Goal: Task Accomplishment & Management: Complete application form

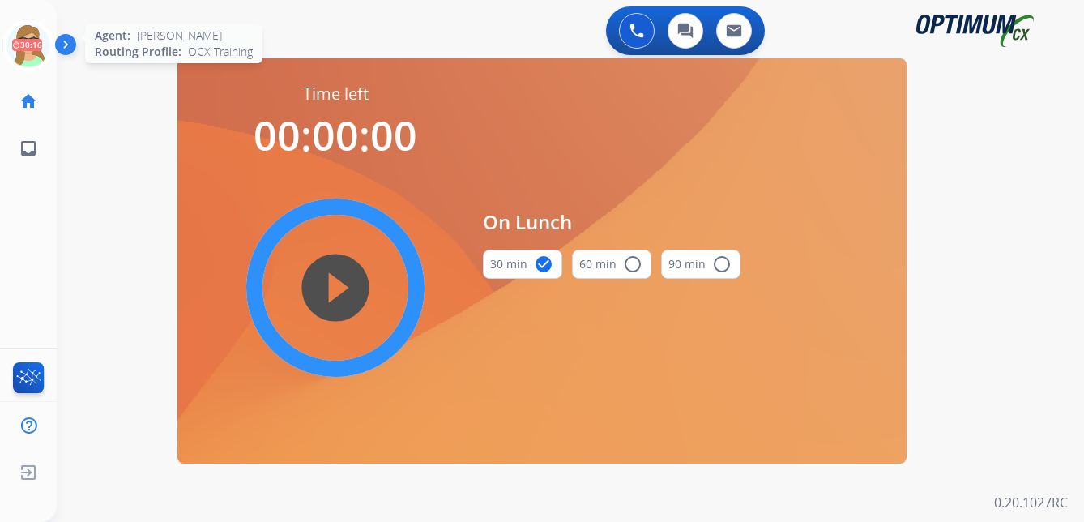
click at [38, 53] on icon at bounding box center [28, 45] width 53 height 53
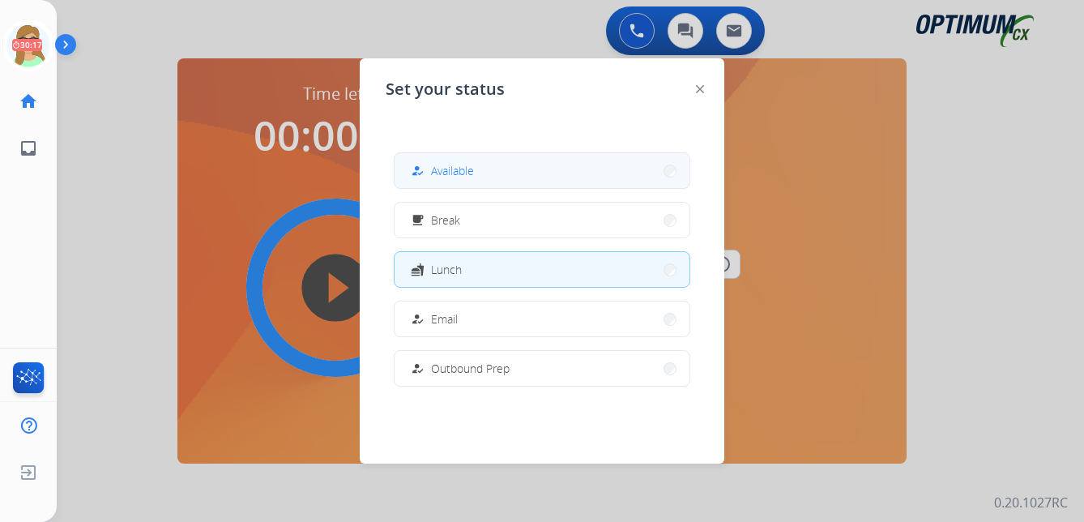
click at [457, 166] on span "Available" at bounding box center [452, 170] width 43 height 17
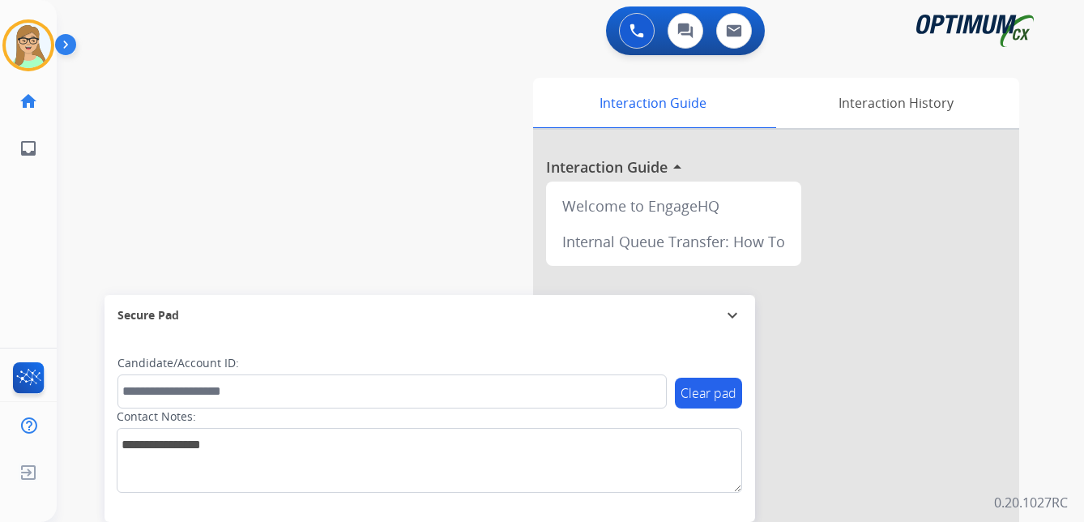
click at [70, 51] on img at bounding box center [69, 47] width 28 height 31
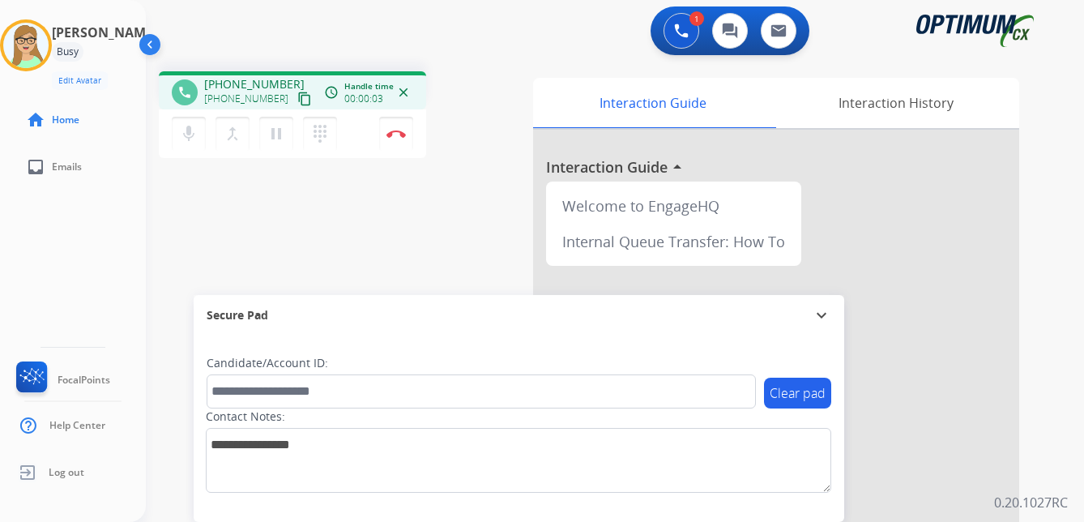
click at [297, 100] on mat-icon "content_copy" at bounding box center [304, 99] width 15 height 15
click at [400, 136] on img at bounding box center [395, 134] width 19 height 8
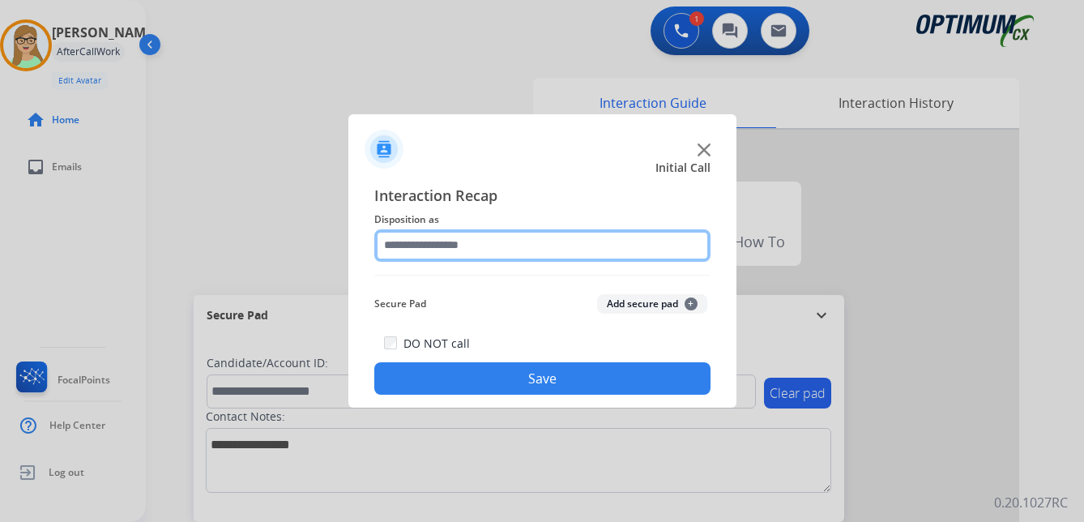
click at [432, 242] on input "text" at bounding box center [542, 245] width 336 height 32
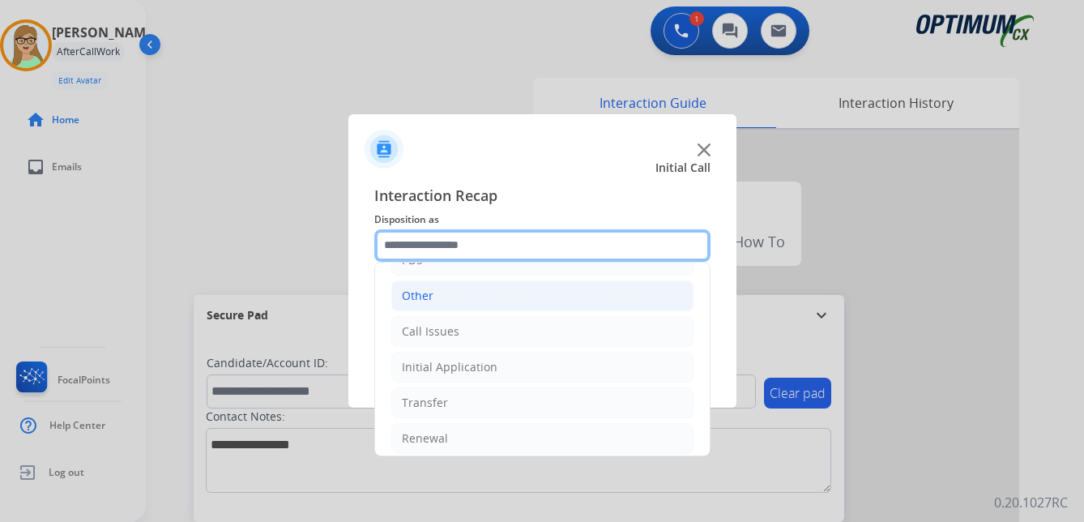
scroll to position [110, 0]
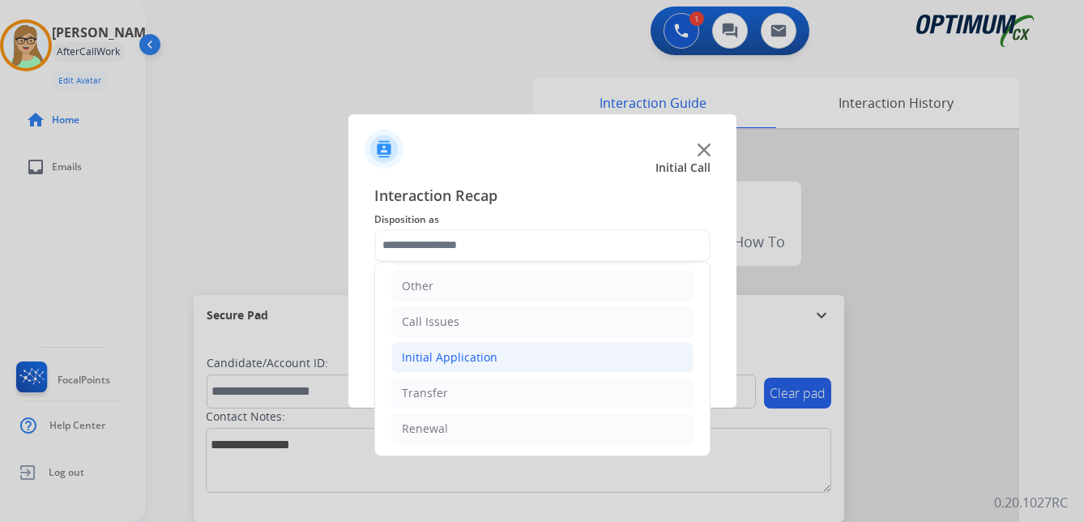
click at [463, 356] on div "Initial Application" at bounding box center [450, 357] width 96 height 16
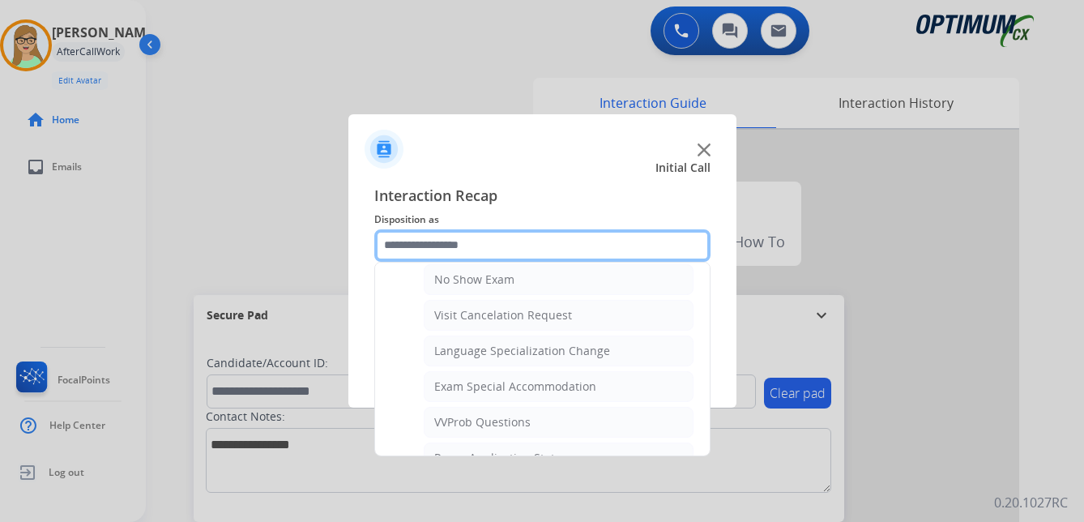
scroll to position [820, 0]
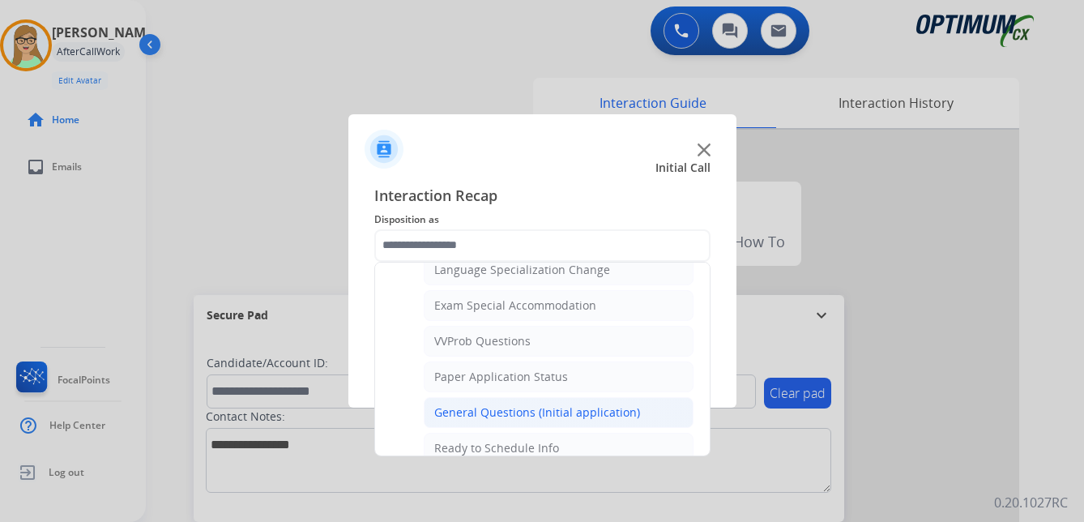
click at [488, 414] on div "General Questions (Initial application)" at bounding box center [537, 412] width 206 height 16
type input "**********"
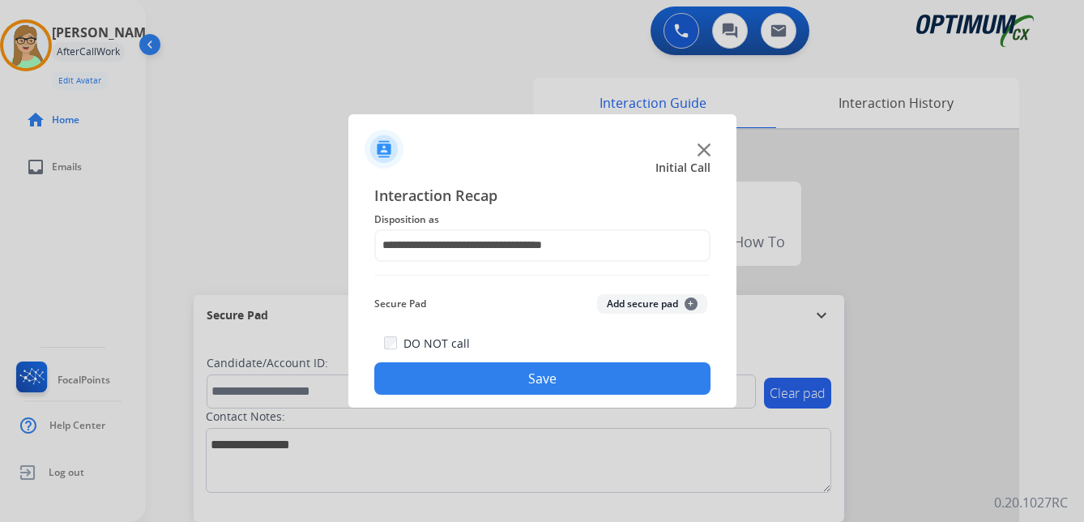
click at [480, 381] on button "Save" at bounding box center [542, 378] width 336 height 32
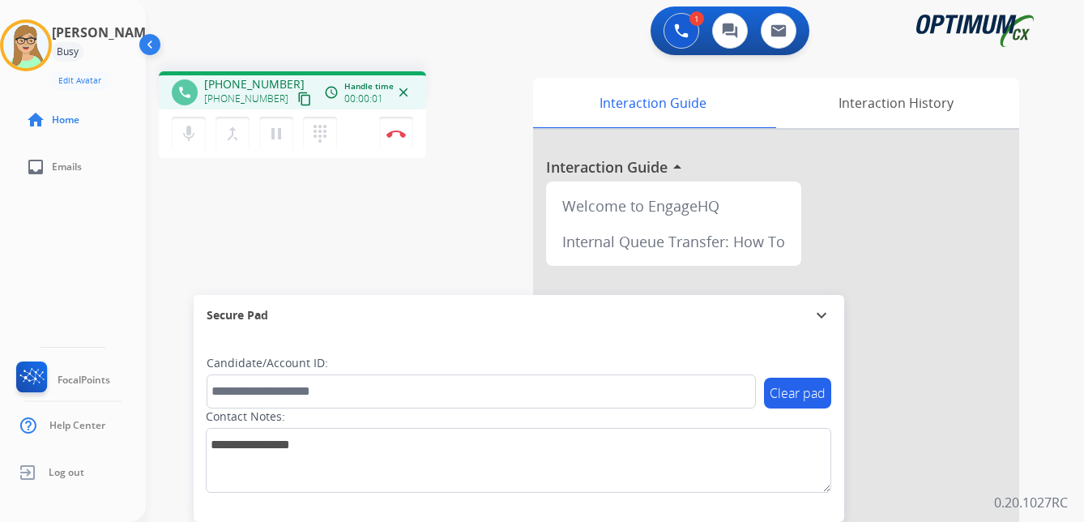
drag, startPoint x: 283, startPoint y: 101, endPoint x: 268, endPoint y: 103, distance: 15.5
click at [297, 101] on mat-icon "content_copy" at bounding box center [304, 99] width 15 height 15
click at [397, 132] on img at bounding box center [395, 134] width 19 height 8
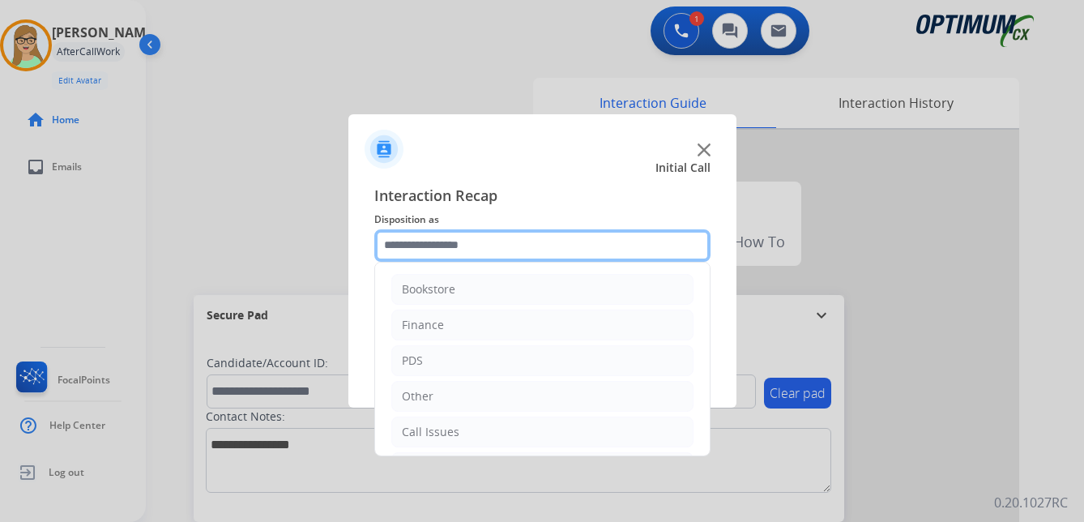
click at [455, 247] on input "text" at bounding box center [542, 245] width 336 height 32
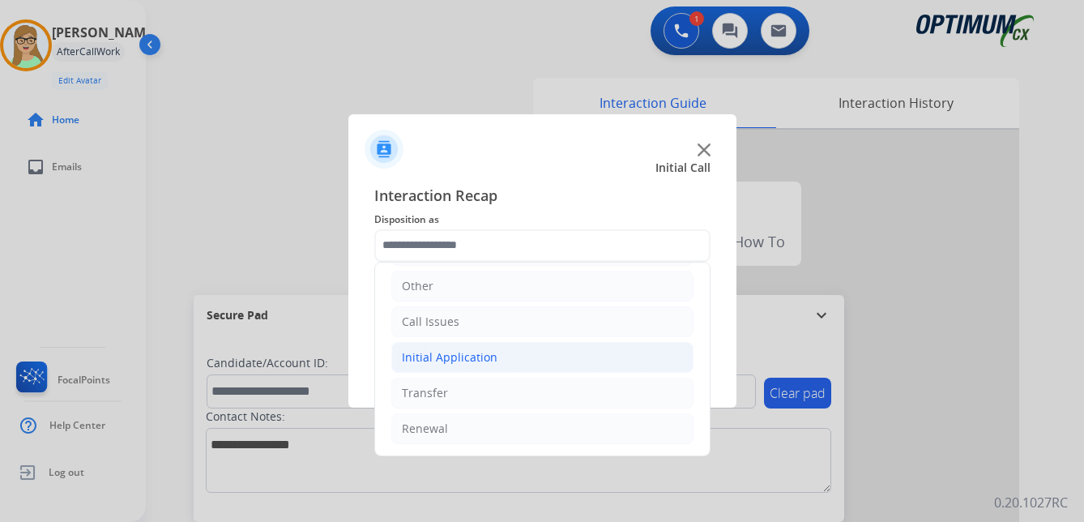
click at [458, 360] on div "Initial Application" at bounding box center [450, 357] width 96 height 16
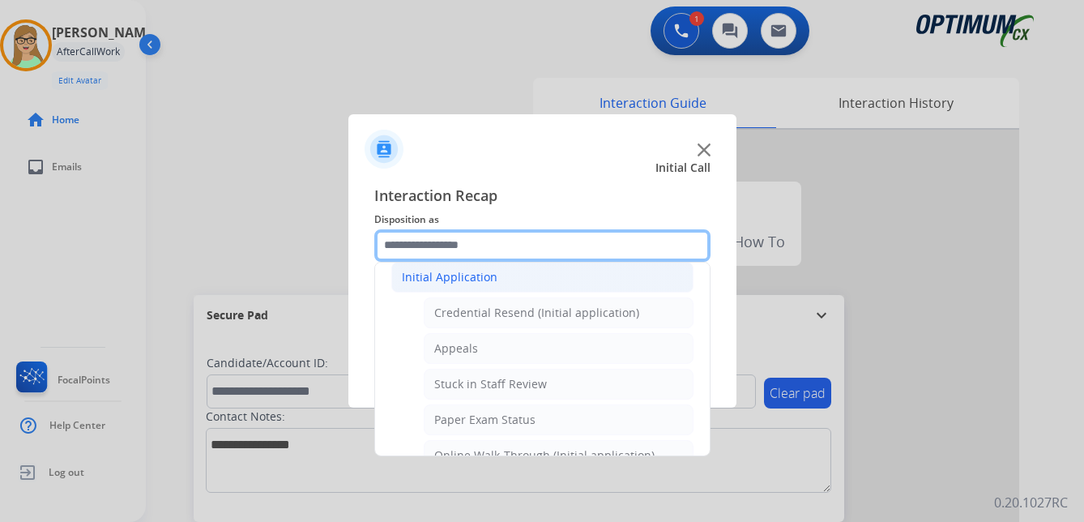
scroll to position [191, 0]
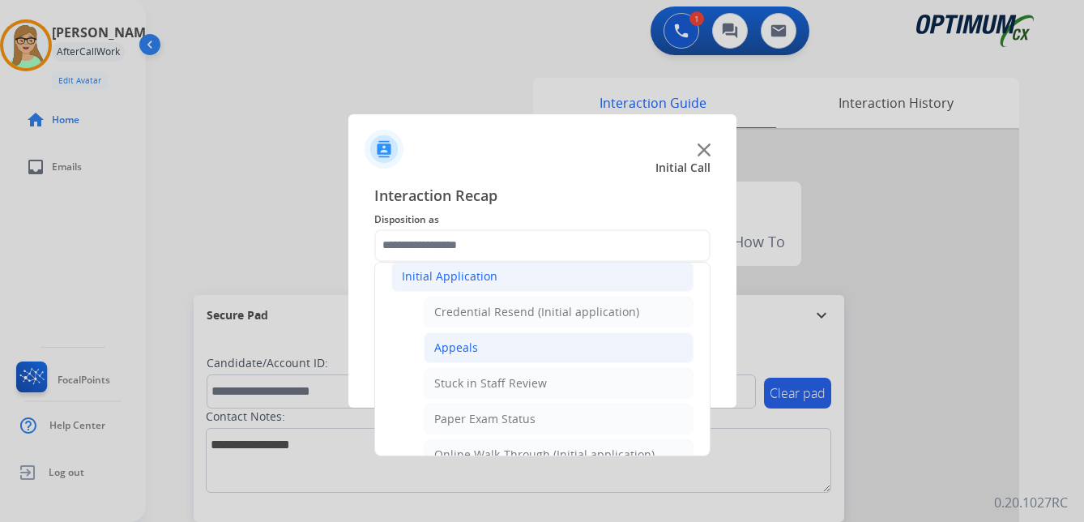
click at [463, 347] on div "Appeals" at bounding box center [456, 347] width 44 height 16
type input "*******"
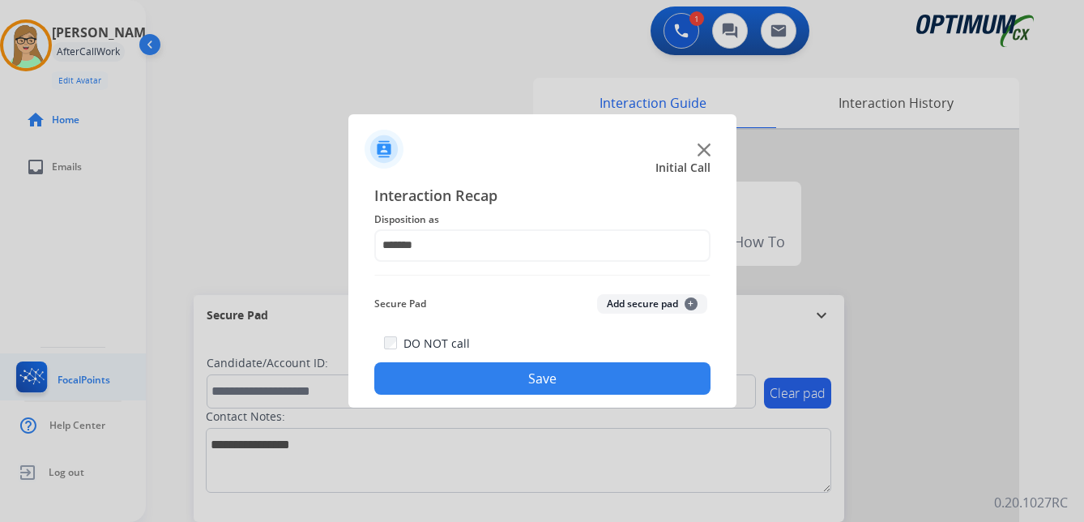
drag, startPoint x: 445, startPoint y: 390, endPoint x: 1, endPoint y: 362, distance: 444.7
click at [438, 390] on button "Save" at bounding box center [542, 378] width 336 height 32
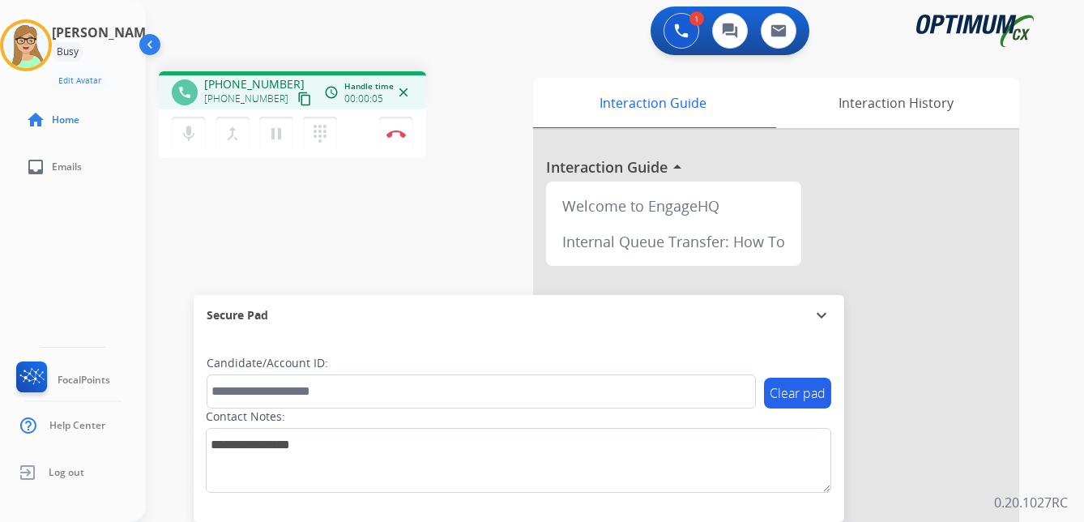
click at [297, 96] on mat-icon "content_copy" at bounding box center [304, 99] width 15 height 15
click at [398, 131] on img at bounding box center [395, 134] width 19 height 8
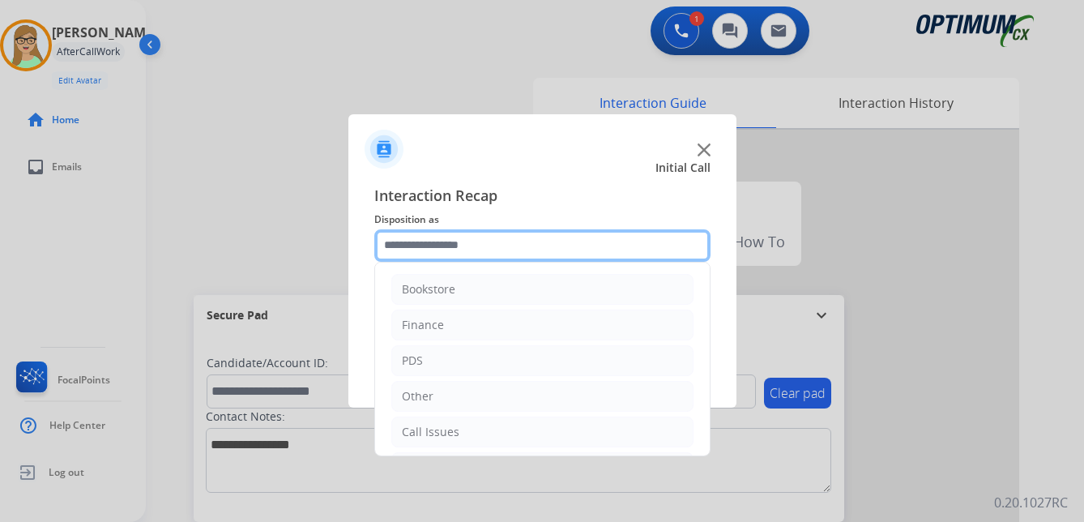
click at [438, 248] on input "text" at bounding box center [542, 245] width 336 height 32
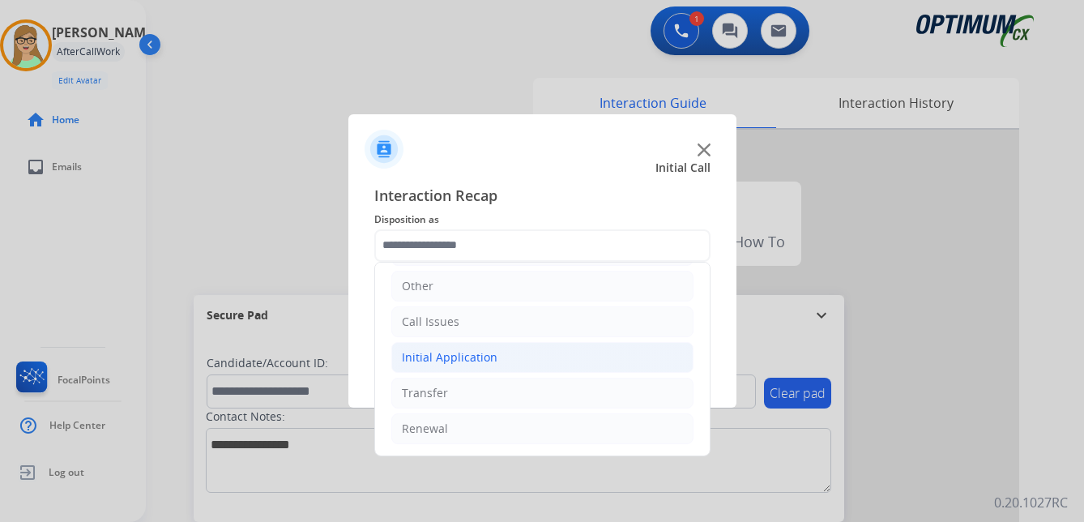
click at [464, 355] on div "Initial Application" at bounding box center [450, 357] width 96 height 16
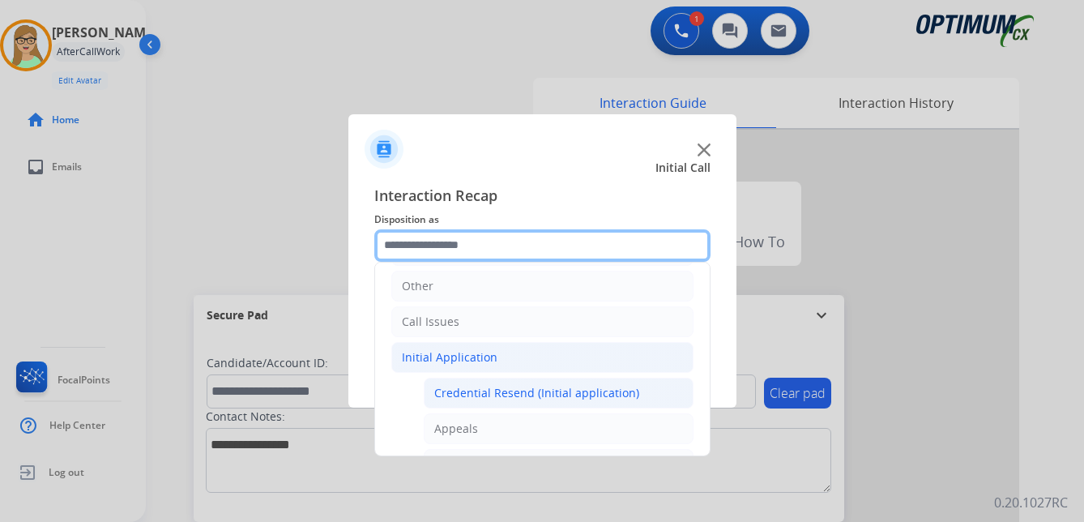
scroll to position [191, 0]
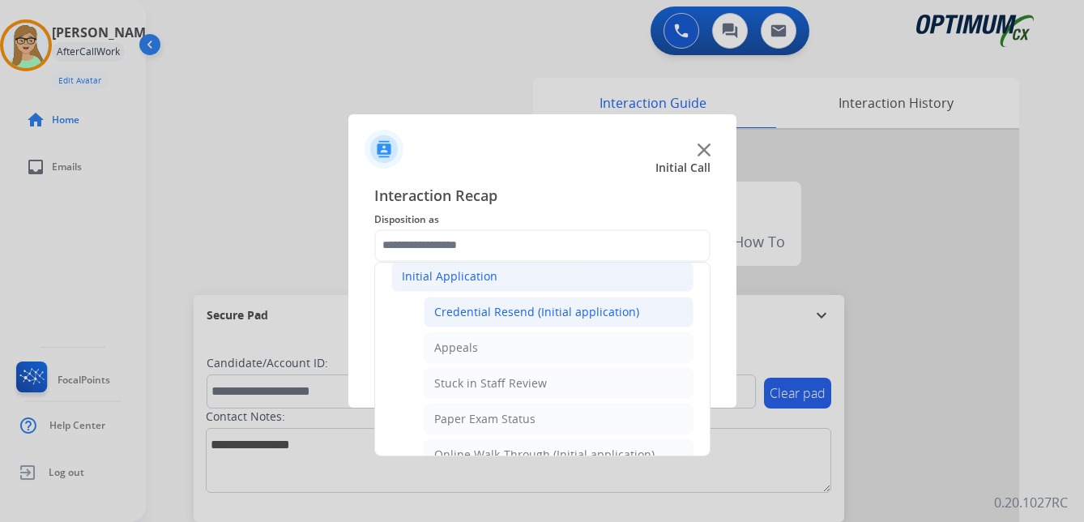
click at [501, 311] on div "Credential Resend (Initial application)" at bounding box center [536, 312] width 205 height 16
type input "**********"
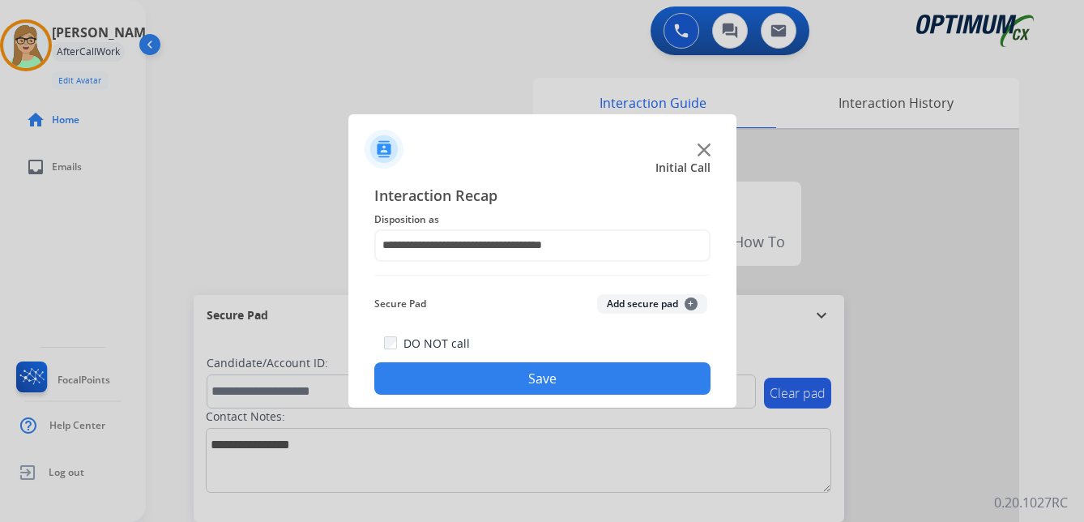
click at [454, 392] on button "Save" at bounding box center [542, 378] width 336 height 32
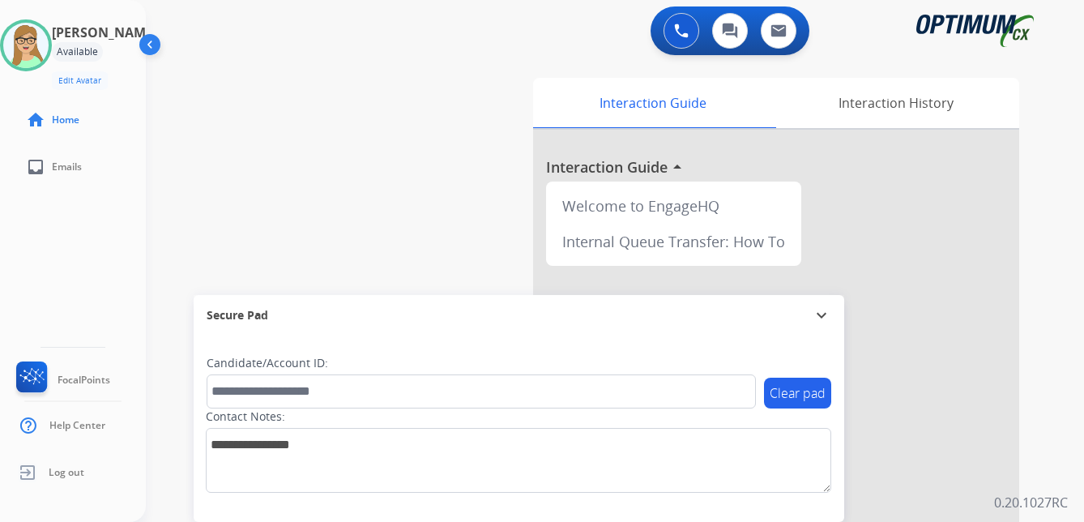
drag, startPoint x: 87, startPoint y: 262, endPoint x: 246, endPoint y: 301, distance: 164.4
click at [87, 261] on div "[PERSON_NAME] Edit Avatar Agent: [PERSON_NAME] Profile: OCX Training home Home …" at bounding box center [73, 261] width 146 height 522
click at [40, 47] on img at bounding box center [25, 45] width 45 height 45
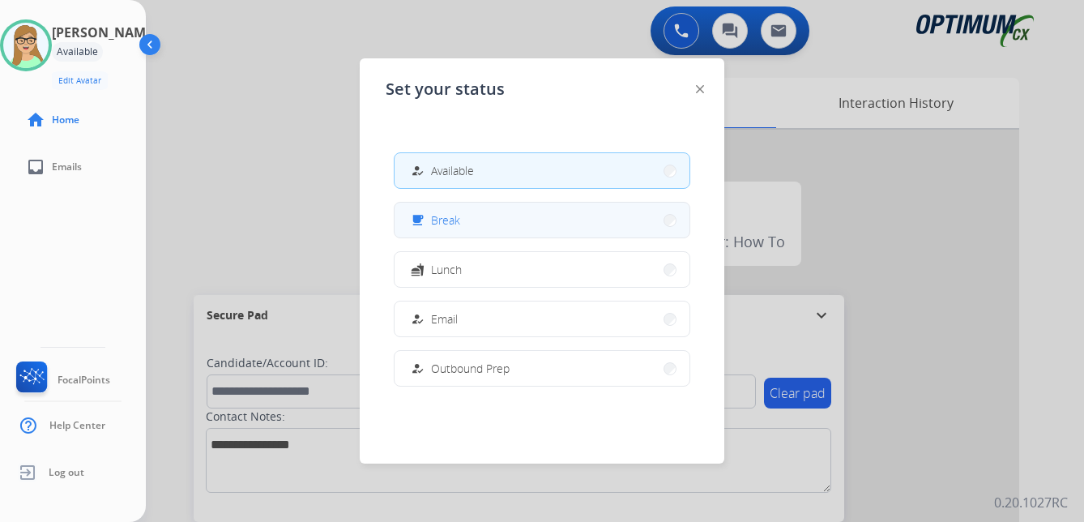
click at [441, 222] on span "Break" at bounding box center [445, 219] width 29 height 17
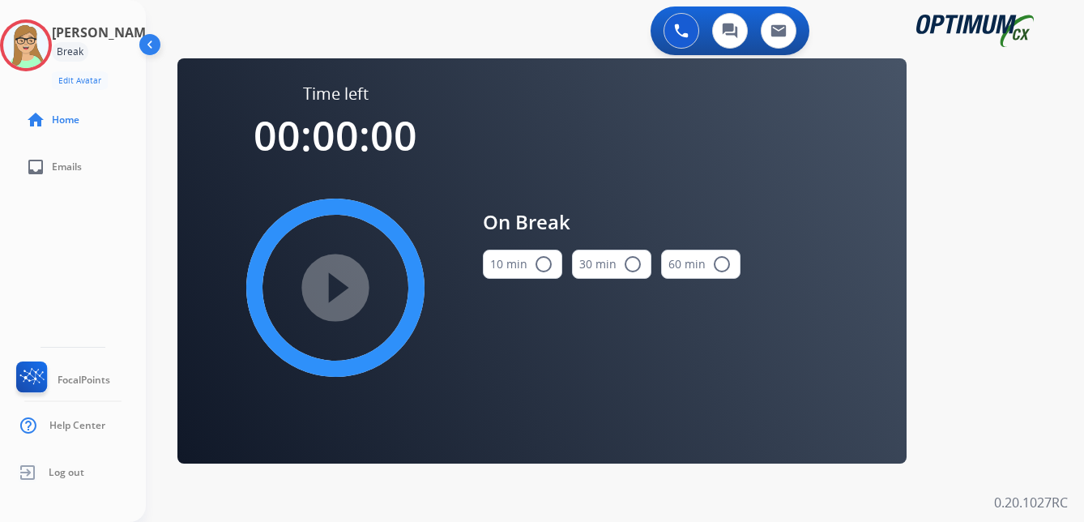
click at [539, 262] on mat-icon "radio_button_unchecked" at bounding box center [543, 263] width 19 height 19
click at [385, 275] on div "play_circle_filled" at bounding box center [335, 287] width 243 height 243
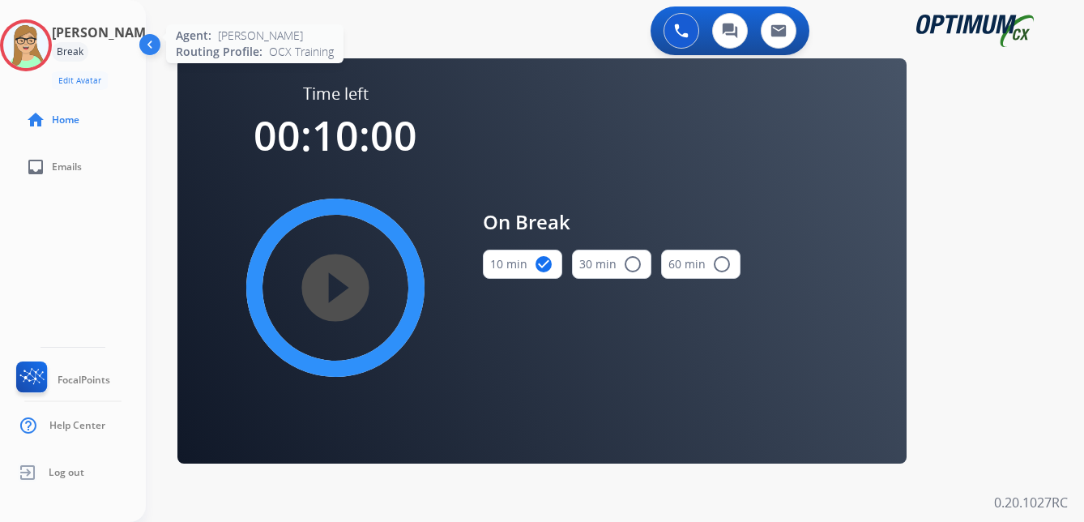
click at [49, 49] on img at bounding box center [25, 45] width 45 height 45
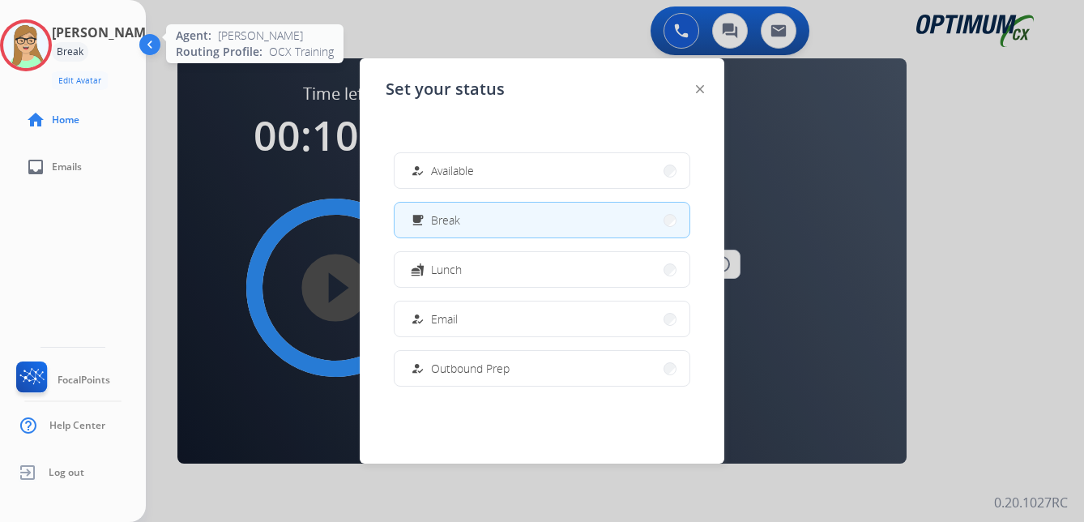
click at [49, 45] on img at bounding box center [25, 45] width 45 height 45
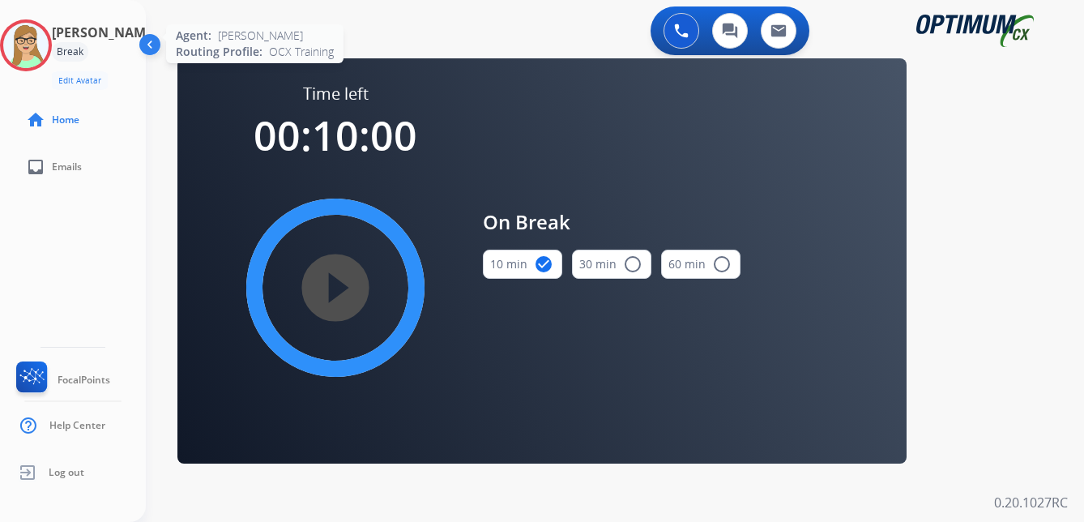
click at [47, 28] on img at bounding box center [25, 45] width 45 height 45
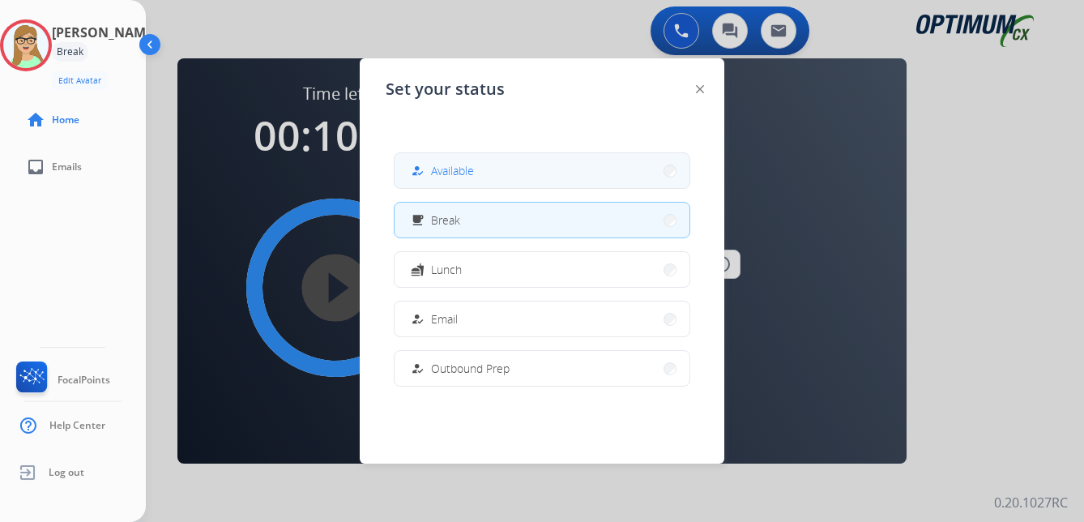
click at [454, 174] on span "Available" at bounding box center [452, 170] width 43 height 17
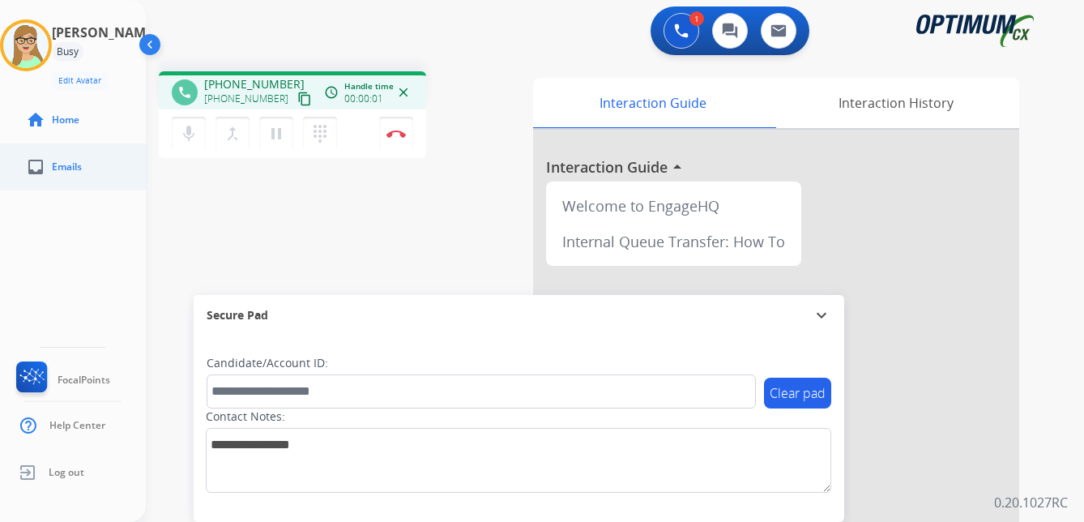
drag, startPoint x: 288, startPoint y: 96, endPoint x: 1, endPoint y: 164, distance: 294.7
click at [297, 97] on mat-icon "content_copy" at bounding box center [304, 99] width 15 height 15
click at [398, 136] on img at bounding box center [395, 134] width 19 height 8
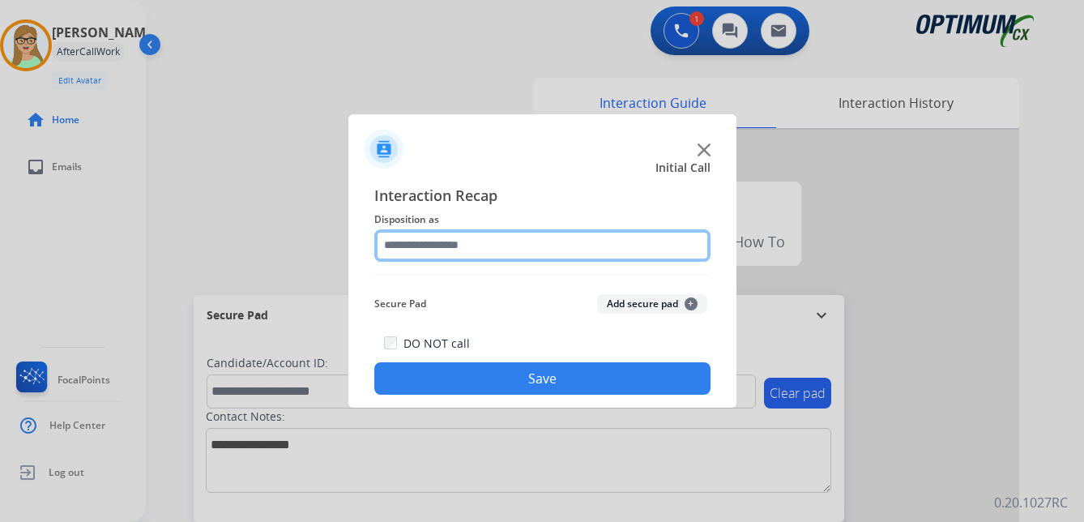
click at [456, 241] on input "text" at bounding box center [542, 245] width 336 height 32
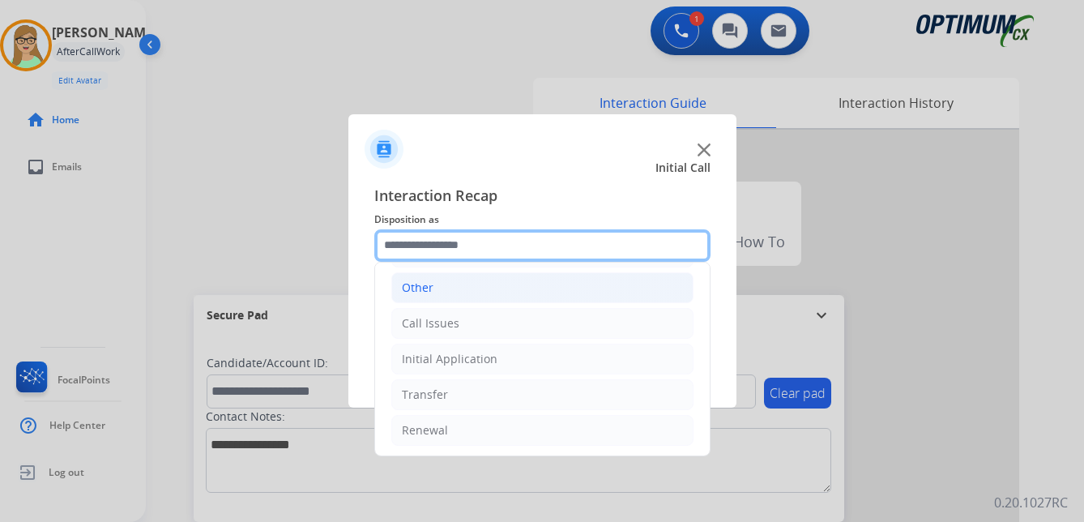
scroll to position [110, 0]
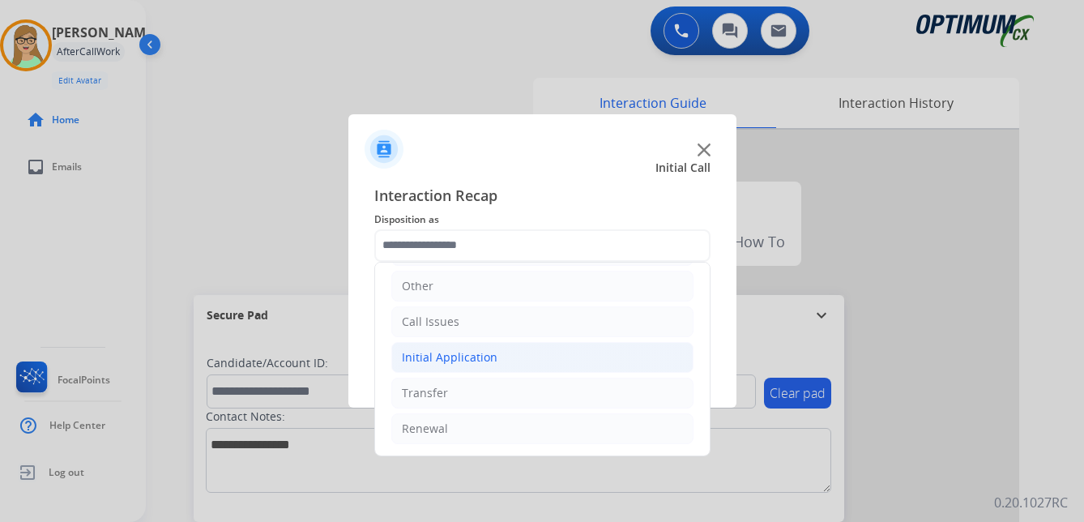
click at [468, 351] on div "Initial Application" at bounding box center [450, 357] width 96 height 16
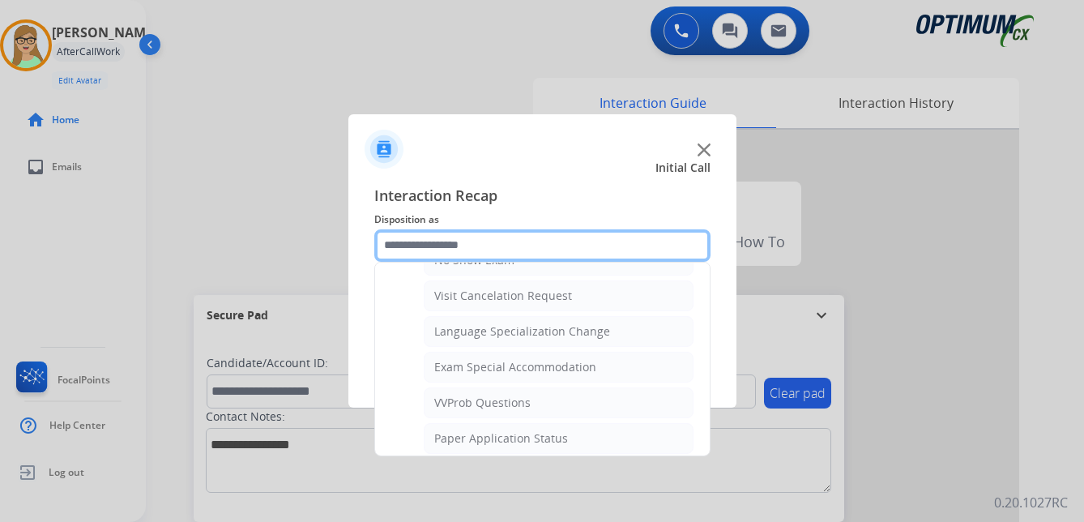
scroll to position [839, 0]
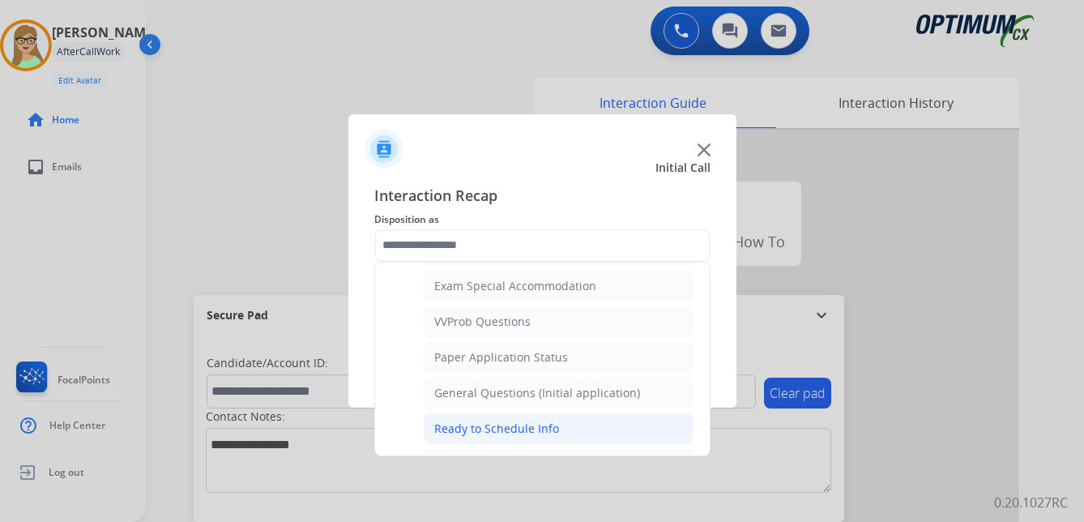
click at [488, 424] on div "Ready to Schedule Info" at bounding box center [496, 428] width 125 height 16
type input "**********"
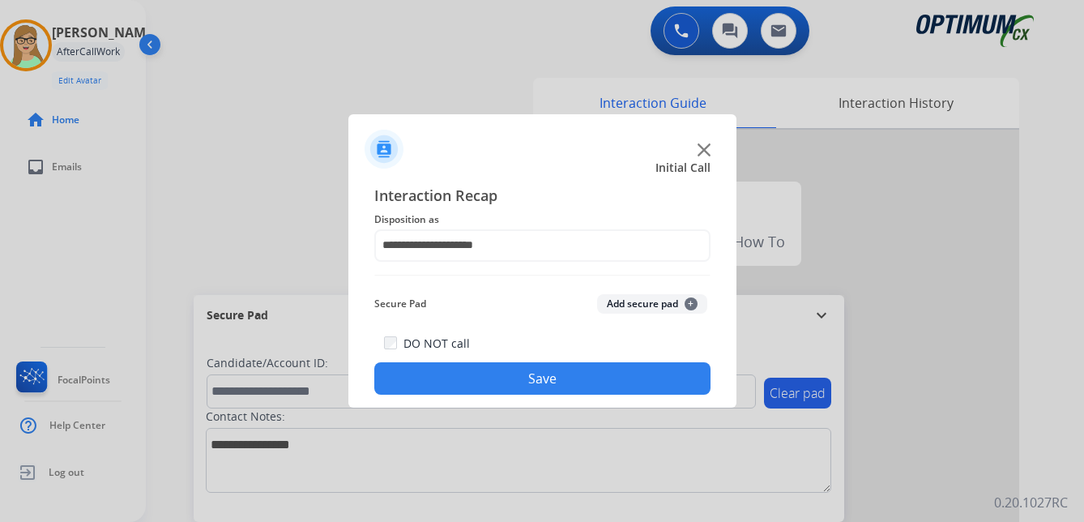
drag, startPoint x: 493, startPoint y: 379, endPoint x: 2, endPoint y: 268, distance: 503.2
click at [478, 377] on button "Save" at bounding box center [542, 378] width 336 height 32
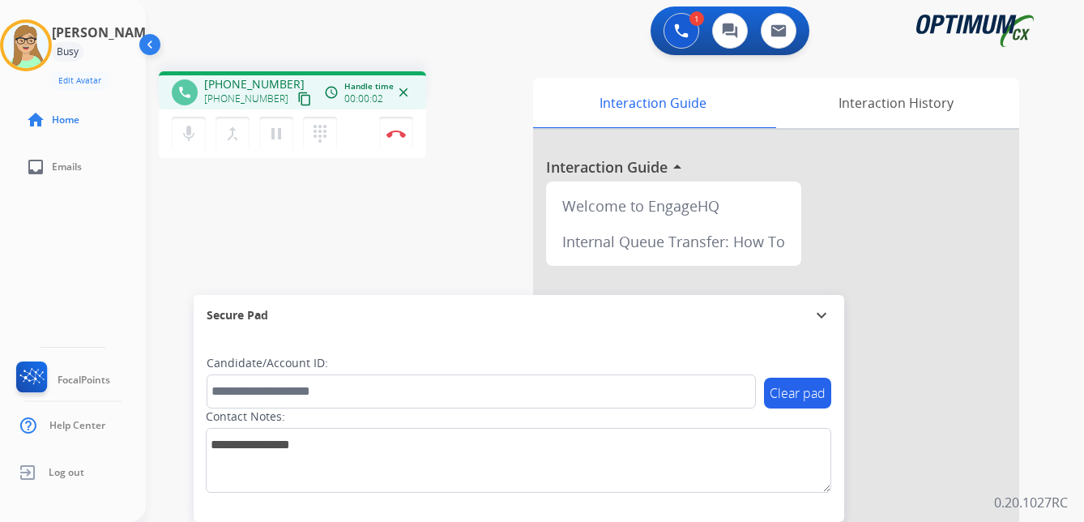
click at [297, 102] on mat-icon "content_copy" at bounding box center [304, 99] width 15 height 15
click at [403, 136] on img at bounding box center [395, 134] width 19 height 8
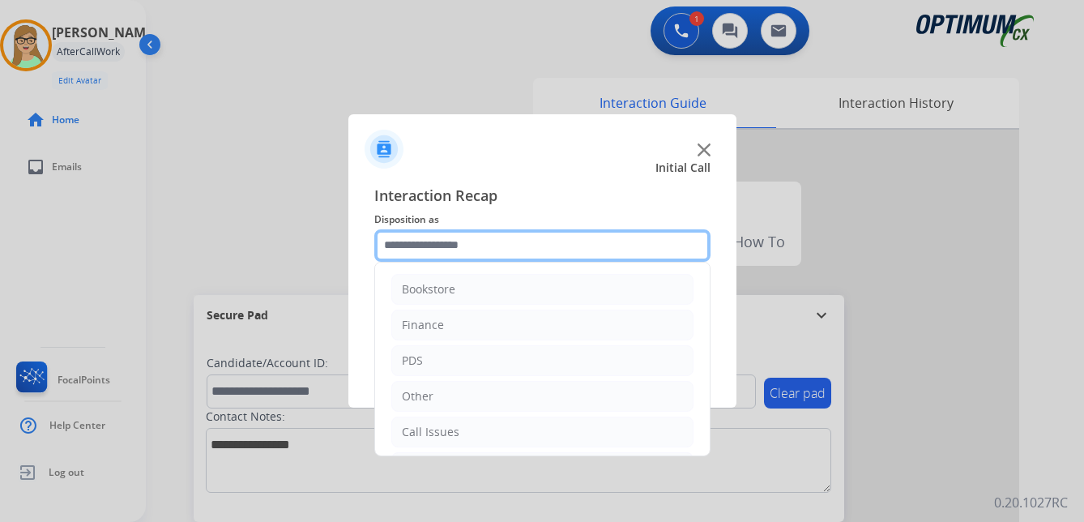
click at [459, 241] on input "text" at bounding box center [542, 245] width 336 height 32
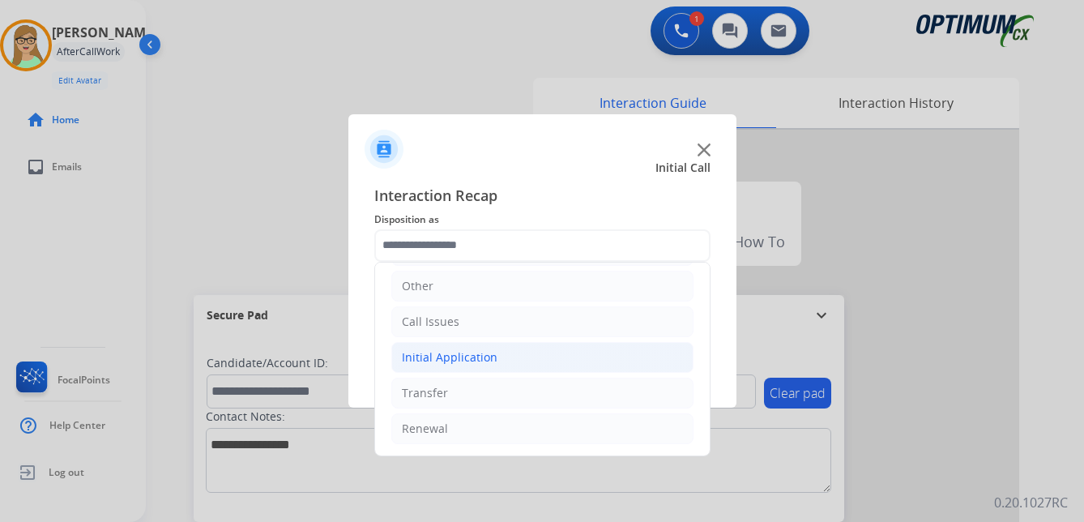
click at [471, 358] on div "Initial Application" at bounding box center [450, 357] width 96 height 16
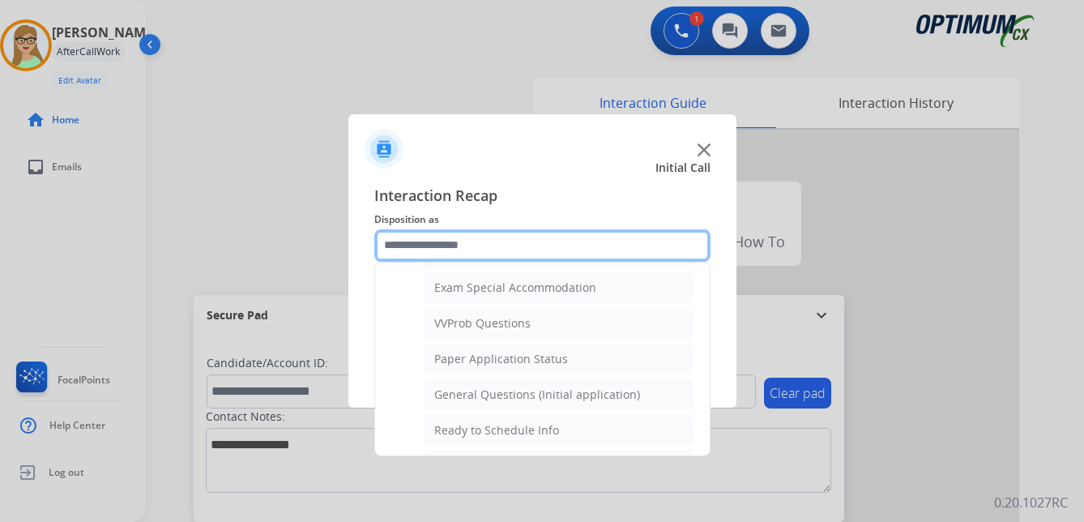
scroll to position [839, 0]
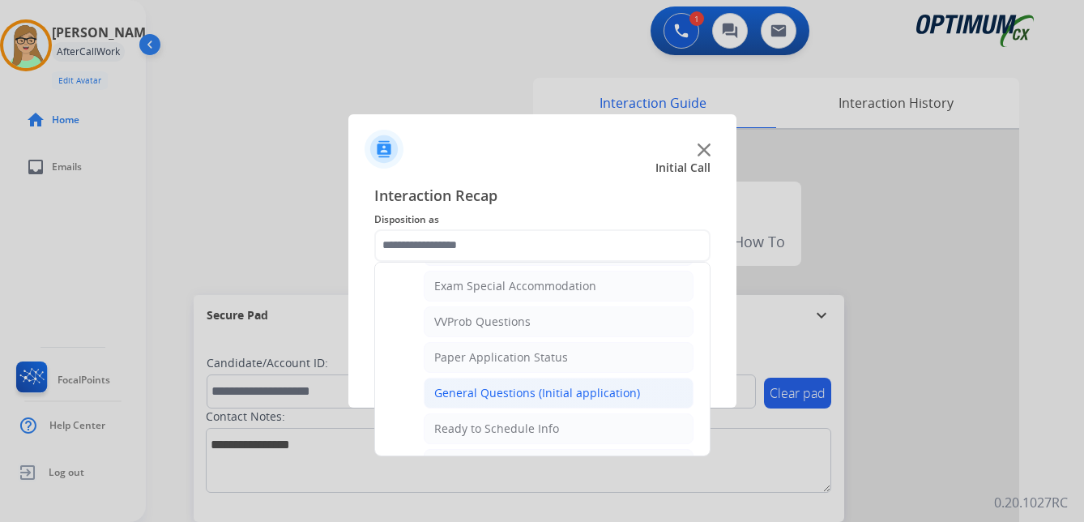
click at [476, 392] on div "General Questions (Initial application)" at bounding box center [537, 393] width 206 height 16
type input "**********"
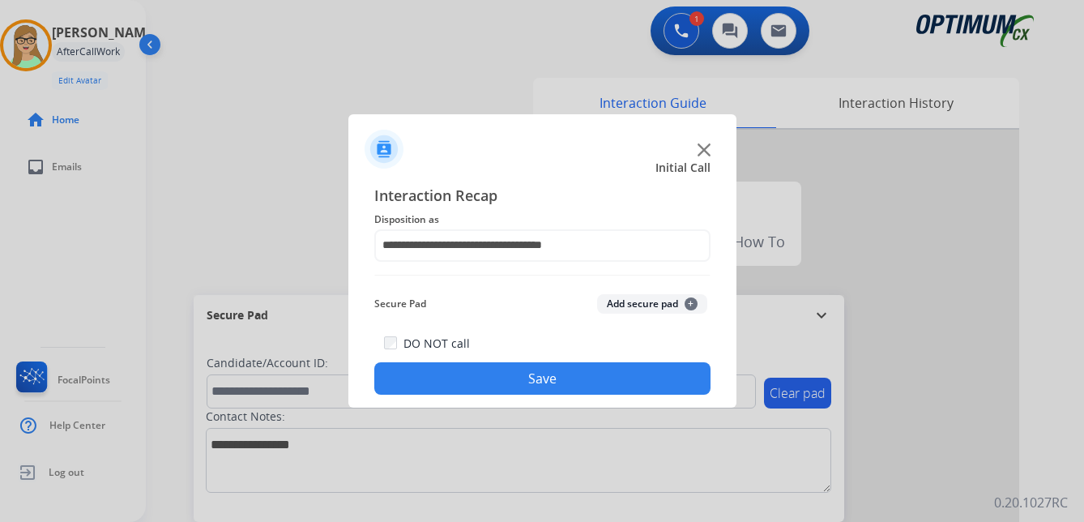
drag, startPoint x: 457, startPoint y: 386, endPoint x: 368, endPoint y: 383, distance: 89.1
click at [452, 385] on button "Save" at bounding box center [542, 378] width 336 height 32
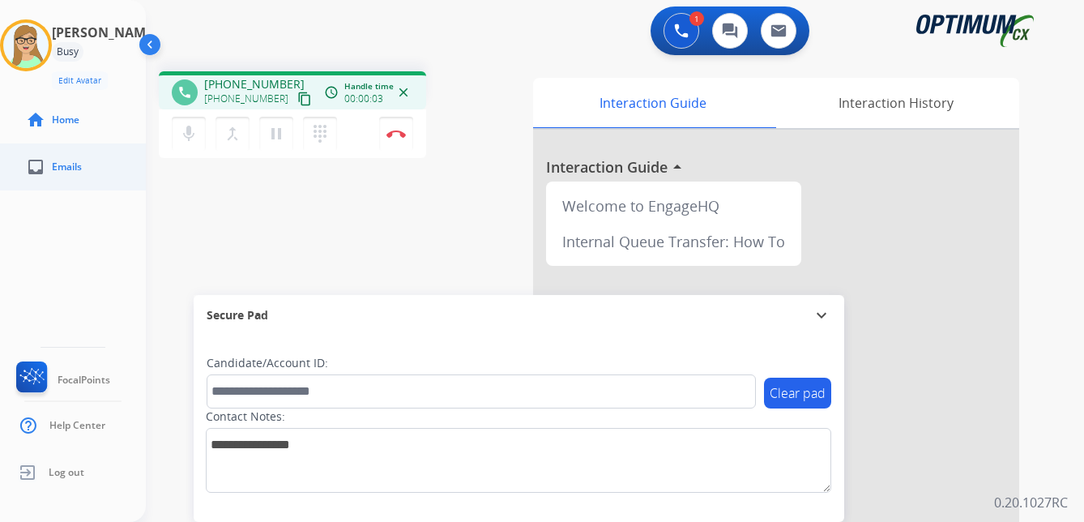
drag, startPoint x: 292, startPoint y: 100, endPoint x: 4, endPoint y: 177, distance: 297.6
click at [297, 100] on mat-icon "content_copy" at bounding box center [304, 99] width 15 height 15
click at [396, 131] on img at bounding box center [395, 134] width 19 height 8
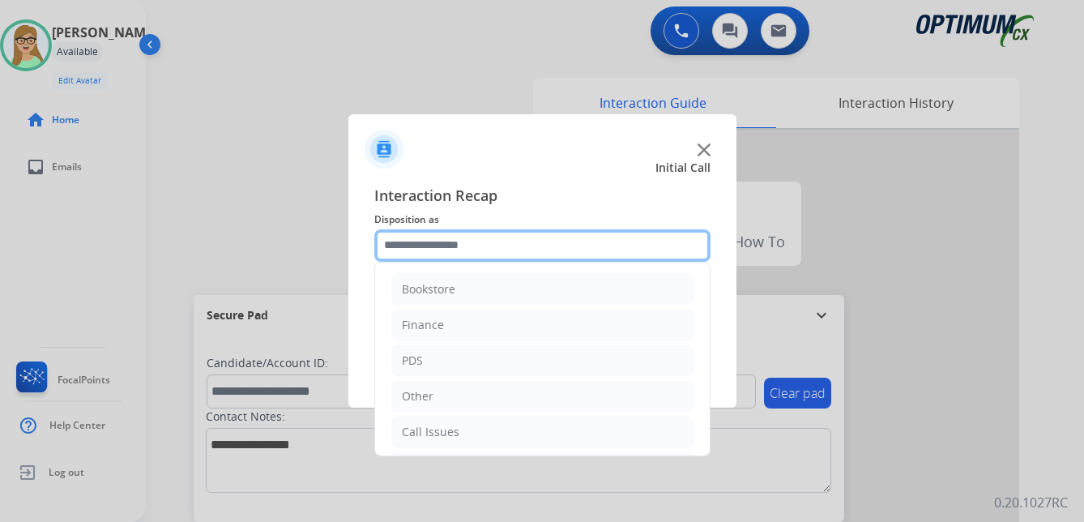
click at [433, 239] on input "text" at bounding box center [542, 245] width 336 height 32
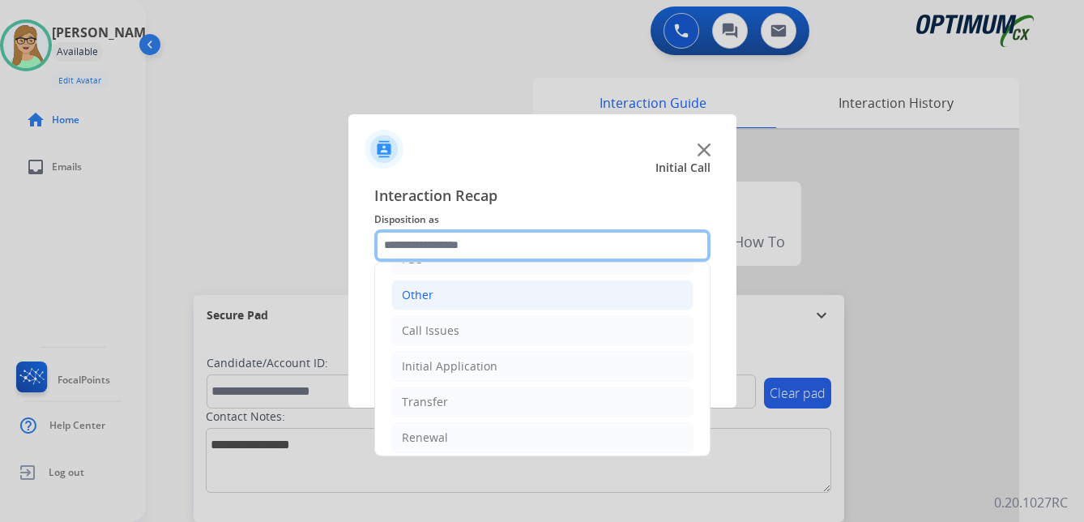
scroll to position [110, 0]
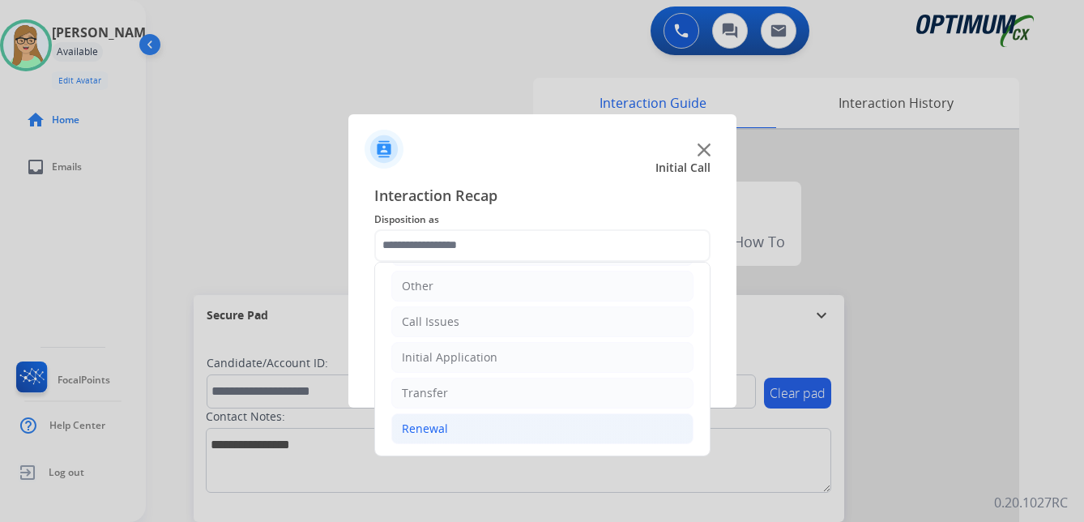
click at [418, 421] on div "Renewal" at bounding box center [425, 428] width 46 height 16
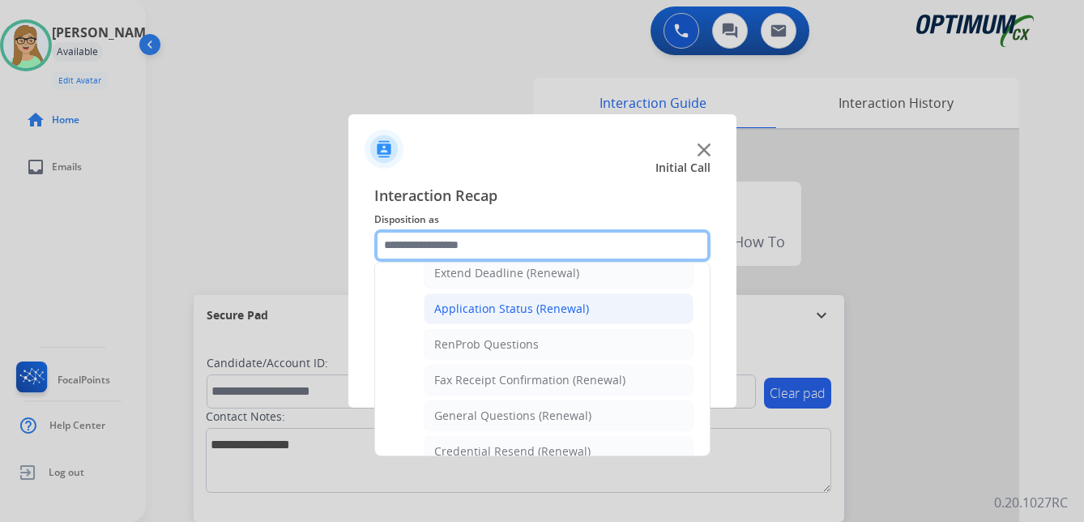
scroll to position [434, 0]
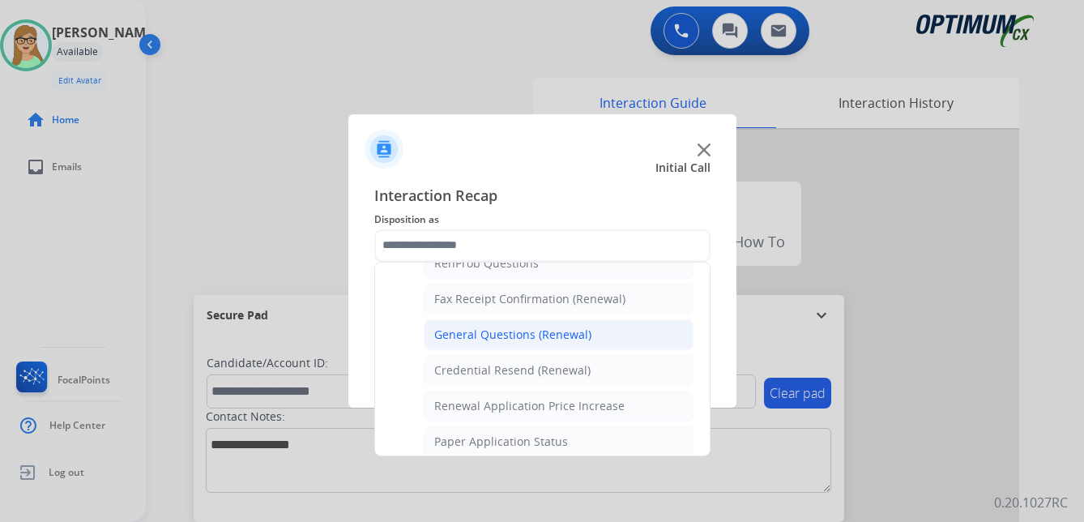
click at [475, 339] on div "General Questions (Renewal)" at bounding box center [512, 334] width 157 height 16
type input "**********"
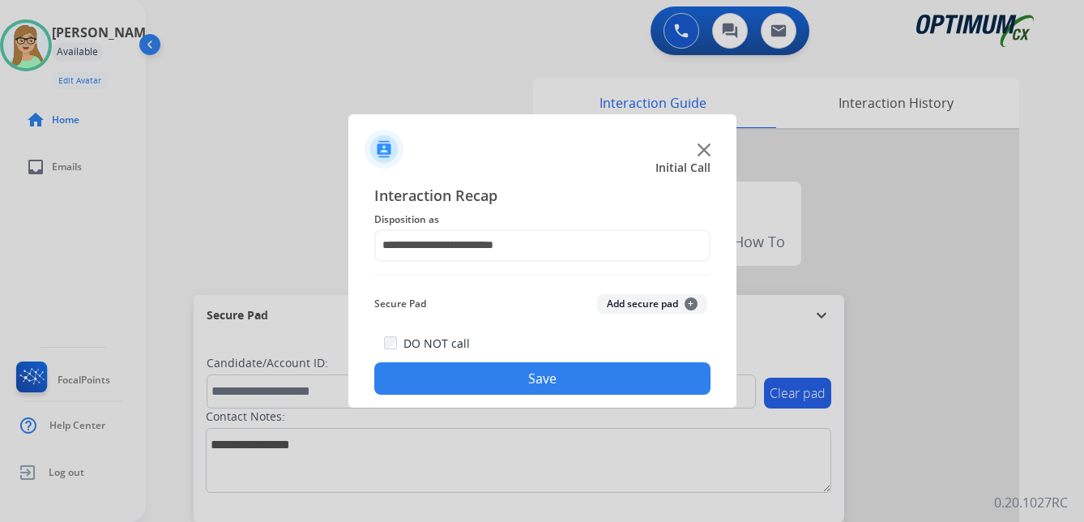
click at [485, 371] on button "Save" at bounding box center [542, 378] width 336 height 32
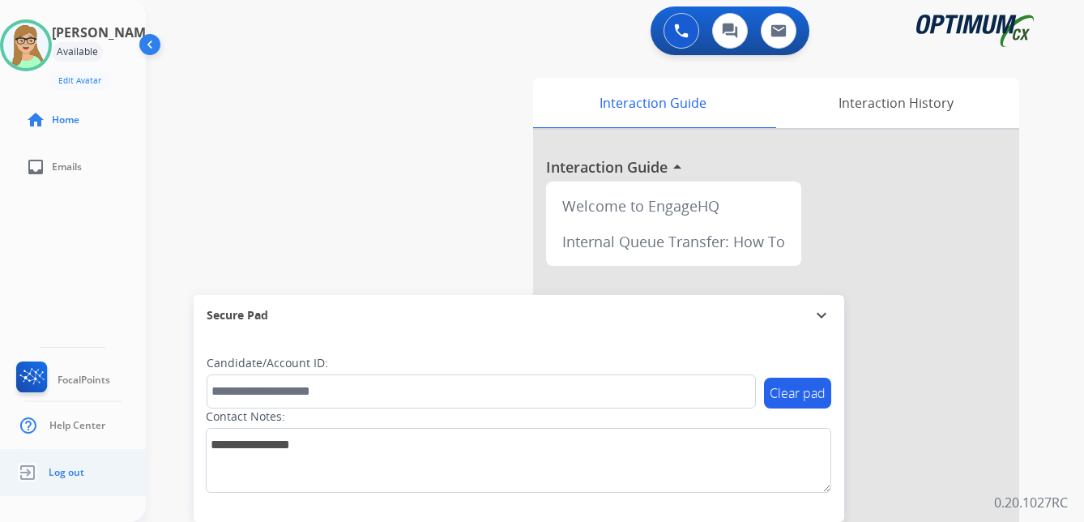
click at [30, 476] on img at bounding box center [27, 472] width 29 height 31
click at [72, 470] on span "Log out" at bounding box center [67, 472] width 36 height 13
